Goal: Task Accomplishment & Management: Manage account settings

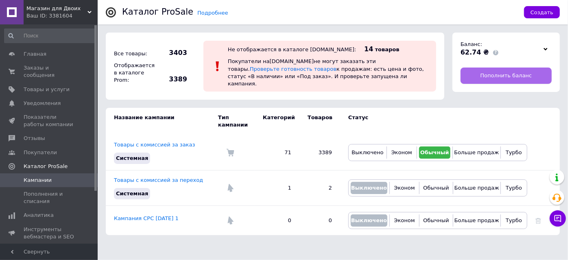
click at [498, 79] on link "Пополнить баланс" at bounding box center [506, 76] width 91 height 16
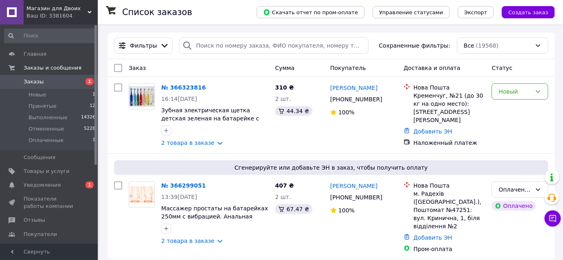
click at [63, 79] on span "Заказы" at bounding box center [50, 81] width 52 height 7
click at [55, 67] on span "Заказы и сообщения" at bounding box center [53, 67] width 58 height 7
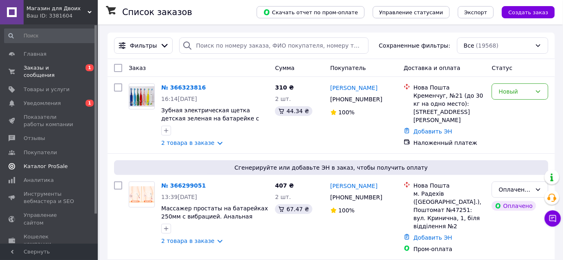
click at [50, 163] on span "Каталог ProSale" at bounding box center [46, 166] width 44 height 7
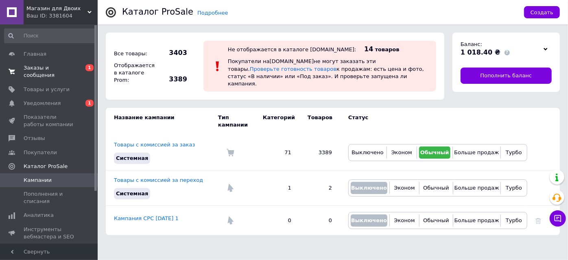
click at [65, 66] on span "Заказы и сообщения" at bounding box center [50, 71] width 52 height 15
